Goal: Information Seeking & Learning: Compare options

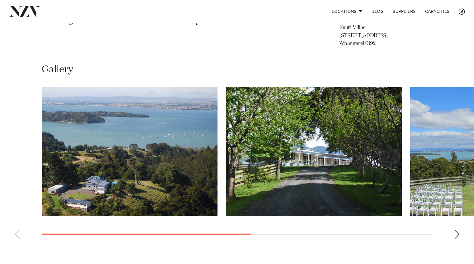
scroll to position [271, 0]
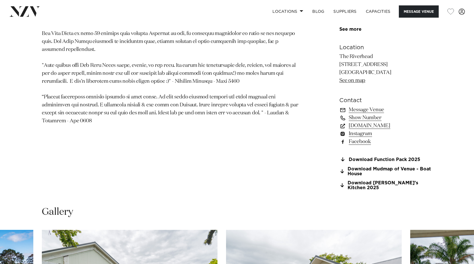
scroll to position [353, 0]
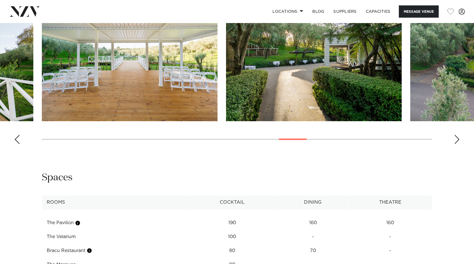
scroll to position [666, 0]
click at [17, 140] on div "Previous slide" at bounding box center [17, 139] width 6 height 9
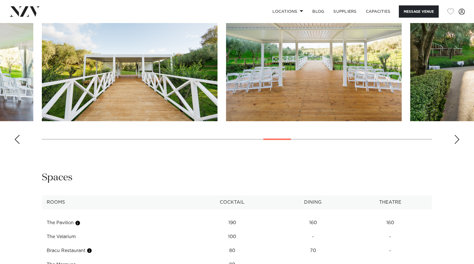
click at [17, 140] on div "Previous slide" at bounding box center [17, 139] width 6 height 9
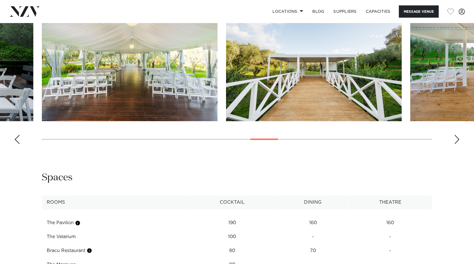
click at [17, 140] on div "Previous slide" at bounding box center [17, 139] width 6 height 9
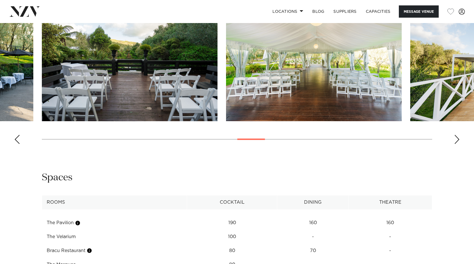
click at [17, 140] on div "Previous slide" at bounding box center [17, 139] width 6 height 9
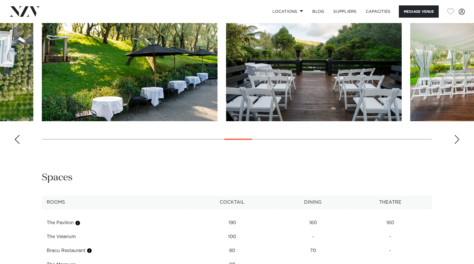
click at [17, 140] on div "Previous slide" at bounding box center [17, 139] width 6 height 9
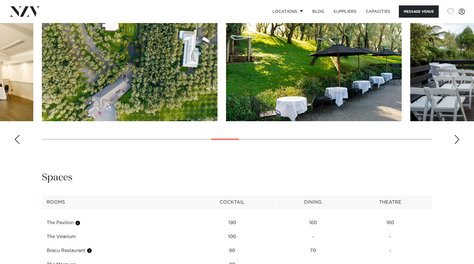
click at [17, 140] on div "Previous slide" at bounding box center [17, 139] width 6 height 9
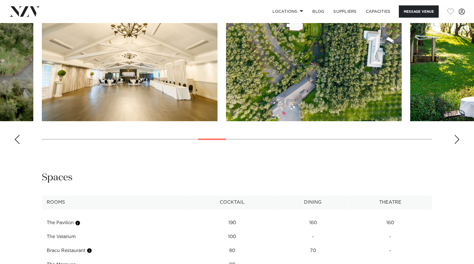
click at [17, 140] on div "Previous slide" at bounding box center [17, 139] width 6 height 9
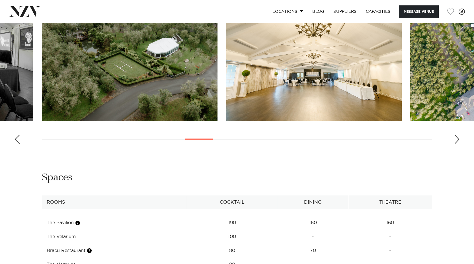
click at [17, 140] on div "Previous slide" at bounding box center [17, 139] width 6 height 9
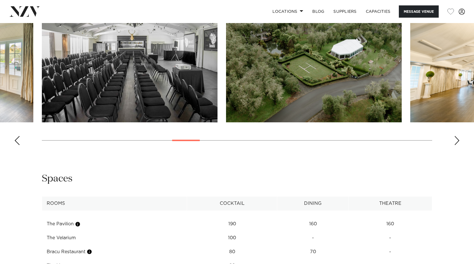
scroll to position [664, 0]
click at [25, 147] on swiper-container at bounding box center [237, 71] width 474 height 156
click at [19, 144] on div "Previous slide" at bounding box center [17, 140] width 6 height 9
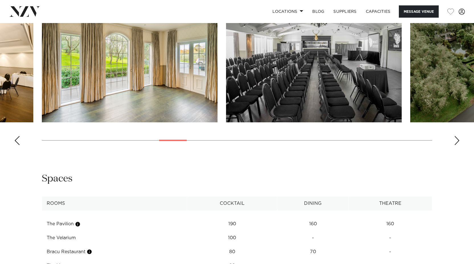
click at [19, 144] on div "Previous slide" at bounding box center [17, 140] width 6 height 9
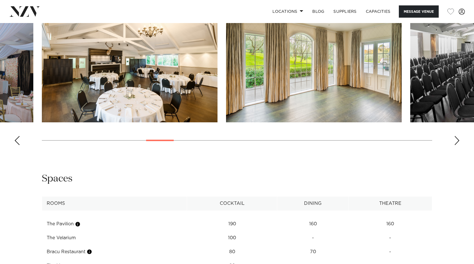
click at [19, 144] on div "Previous slide" at bounding box center [17, 140] width 6 height 9
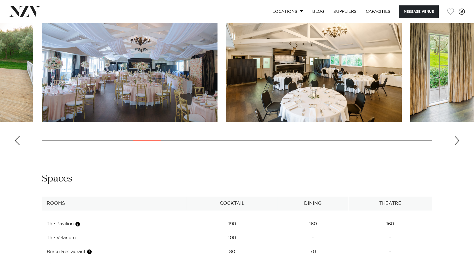
click at [19, 144] on div "Previous slide" at bounding box center [17, 140] width 6 height 9
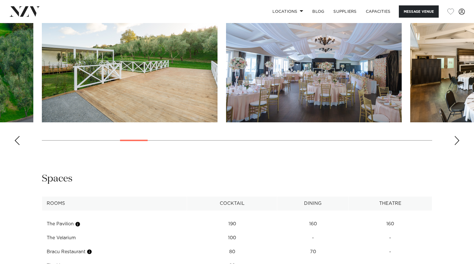
click at [19, 141] on div "Previous slide" at bounding box center [17, 140] width 6 height 9
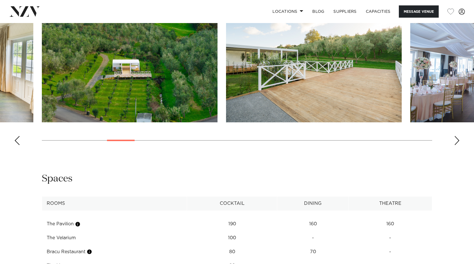
click at [20, 141] on swiper-container at bounding box center [237, 71] width 474 height 156
click at [457, 141] on div "Next slide" at bounding box center [457, 140] width 6 height 9
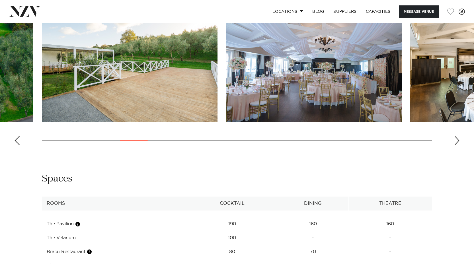
click at [457, 141] on div "Next slide" at bounding box center [457, 140] width 6 height 9
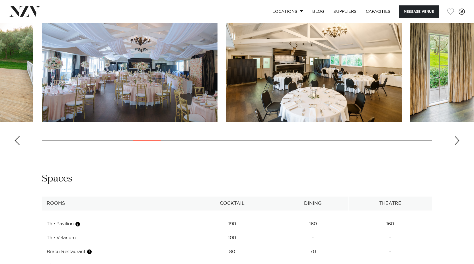
click at [457, 141] on div "Next slide" at bounding box center [457, 140] width 6 height 9
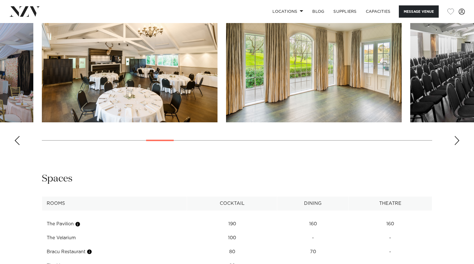
click at [457, 141] on div "Next slide" at bounding box center [457, 140] width 6 height 9
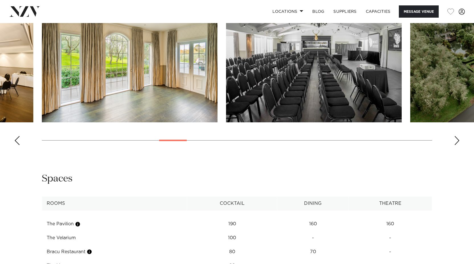
click at [457, 141] on div "Next slide" at bounding box center [457, 140] width 6 height 9
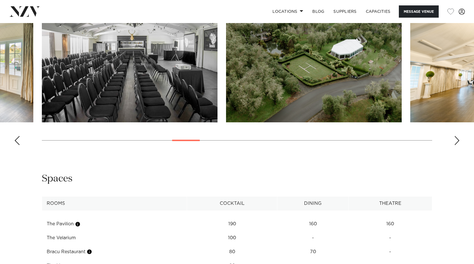
click at [457, 141] on div "Next slide" at bounding box center [457, 140] width 6 height 9
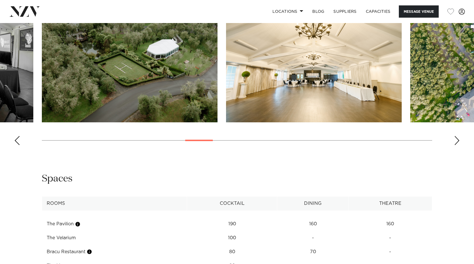
click at [457, 141] on div "Next slide" at bounding box center [457, 140] width 6 height 9
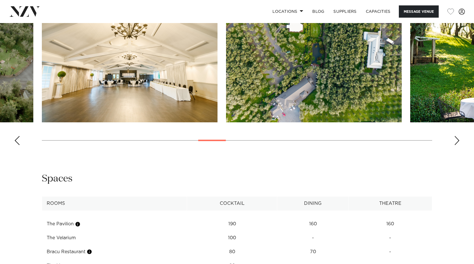
click at [457, 141] on div "Next slide" at bounding box center [457, 140] width 6 height 9
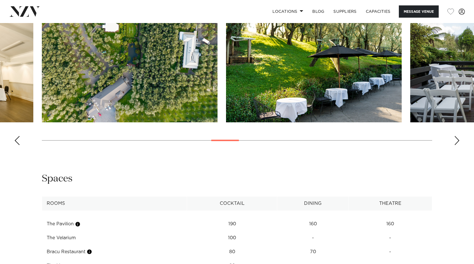
click at [457, 141] on div "Next slide" at bounding box center [457, 140] width 6 height 9
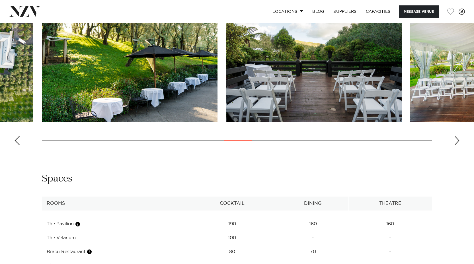
click at [457, 141] on div "Next slide" at bounding box center [457, 140] width 6 height 9
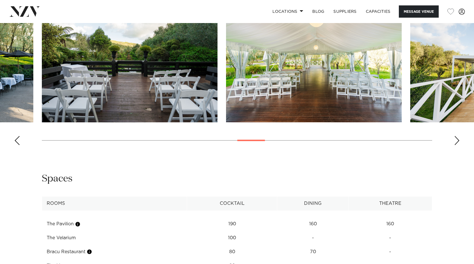
click at [457, 141] on div "Next slide" at bounding box center [457, 140] width 6 height 9
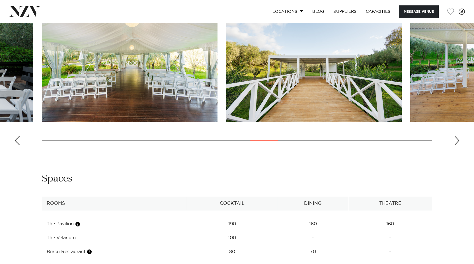
click at [457, 141] on div "Next slide" at bounding box center [457, 140] width 6 height 9
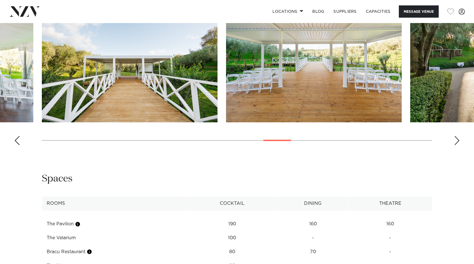
click at [457, 141] on div "Next slide" at bounding box center [457, 140] width 6 height 9
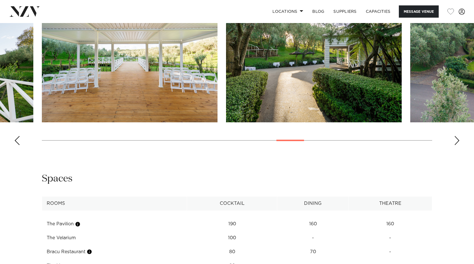
click at [457, 141] on div "Next slide" at bounding box center [457, 140] width 6 height 9
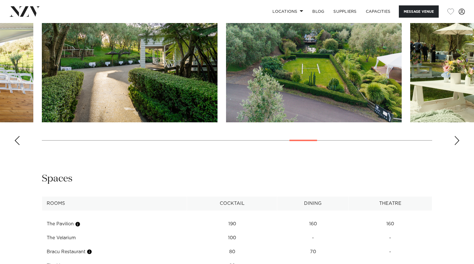
click at [457, 141] on div "Next slide" at bounding box center [457, 140] width 6 height 9
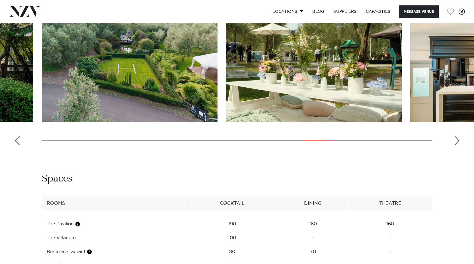
click at [451, 142] on swiper-container at bounding box center [237, 71] width 474 height 156
click at [455, 142] on div "Next slide" at bounding box center [457, 140] width 6 height 9
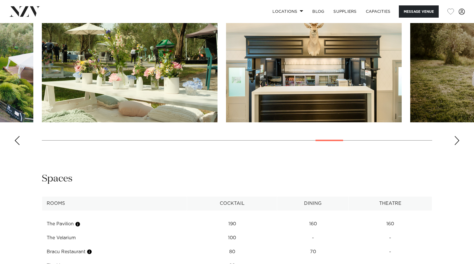
click at [455, 142] on div "Next slide" at bounding box center [457, 140] width 6 height 9
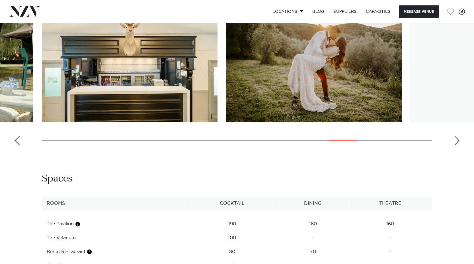
click at [455, 142] on div "Next slide" at bounding box center [457, 140] width 6 height 9
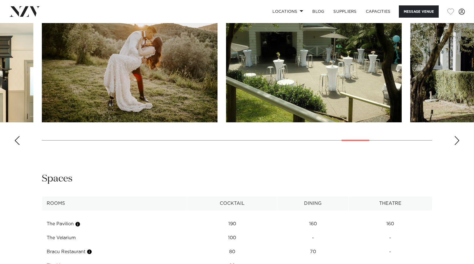
click at [455, 142] on div "Next slide" at bounding box center [457, 140] width 6 height 9
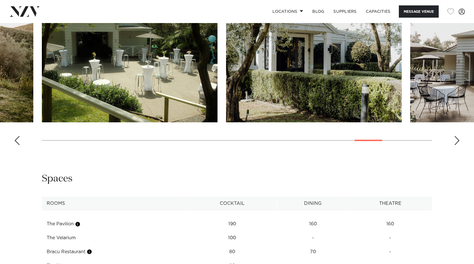
click at [455, 142] on div "Next slide" at bounding box center [457, 140] width 6 height 9
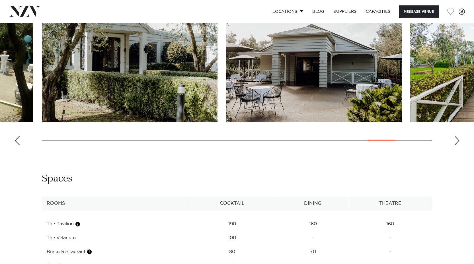
click at [455, 142] on div "Next slide" at bounding box center [457, 140] width 6 height 9
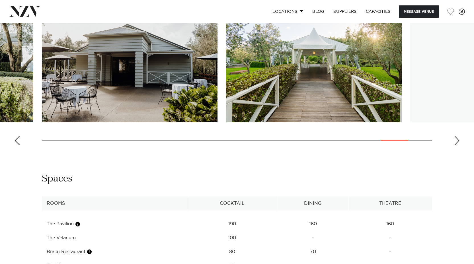
click at [455, 142] on div "Next slide" at bounding box center [457, 140] width 6 height 9
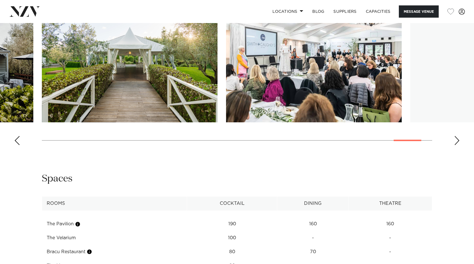
click at [455, 142] on div "Next slide" at bounding box center [457, 140] width 6 height 9
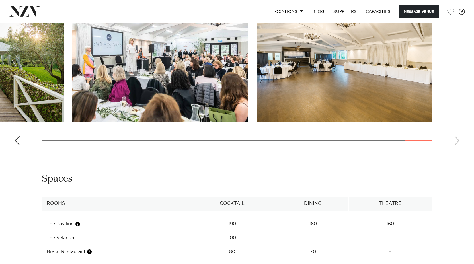
click at [455, 142] on swiper-container at bounding box center [237, 71] width 474 height 156
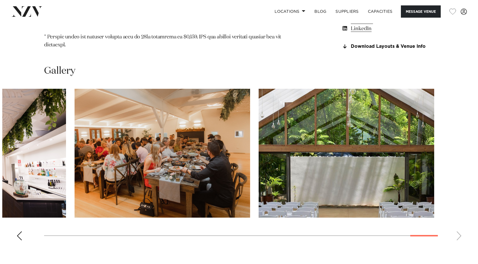
scroll to position [637, 0]
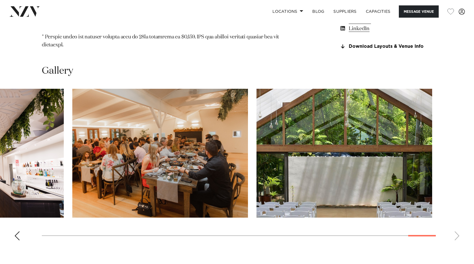
click at [332, 134] on img "30 / 30" at bounding box center [345, 153] width 176 height 129
